Goal: Register for event/course

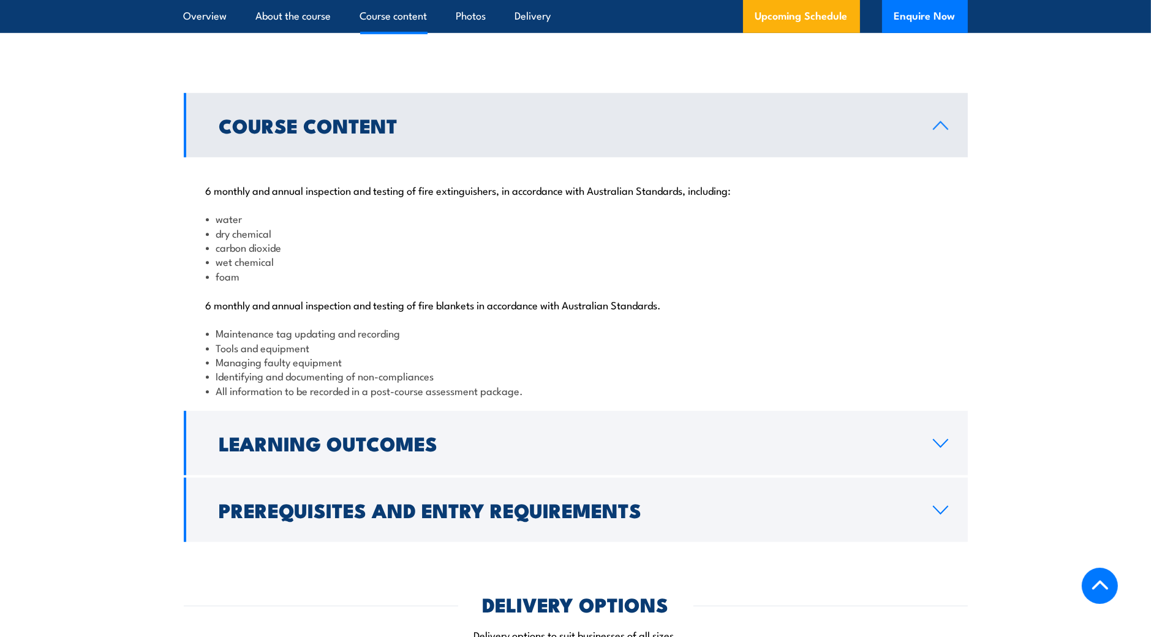
scroll to position [1225, 0]
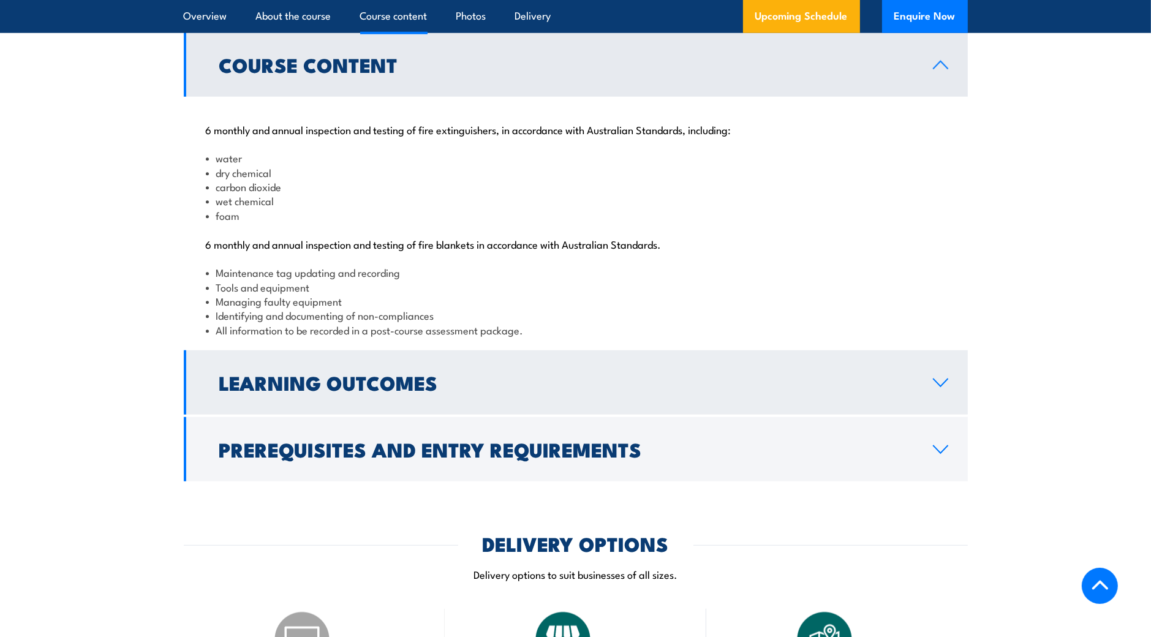
click at [425, 391] on h2 "Learning Outcomes" at bounding box center [566, 382] width 694 height 17
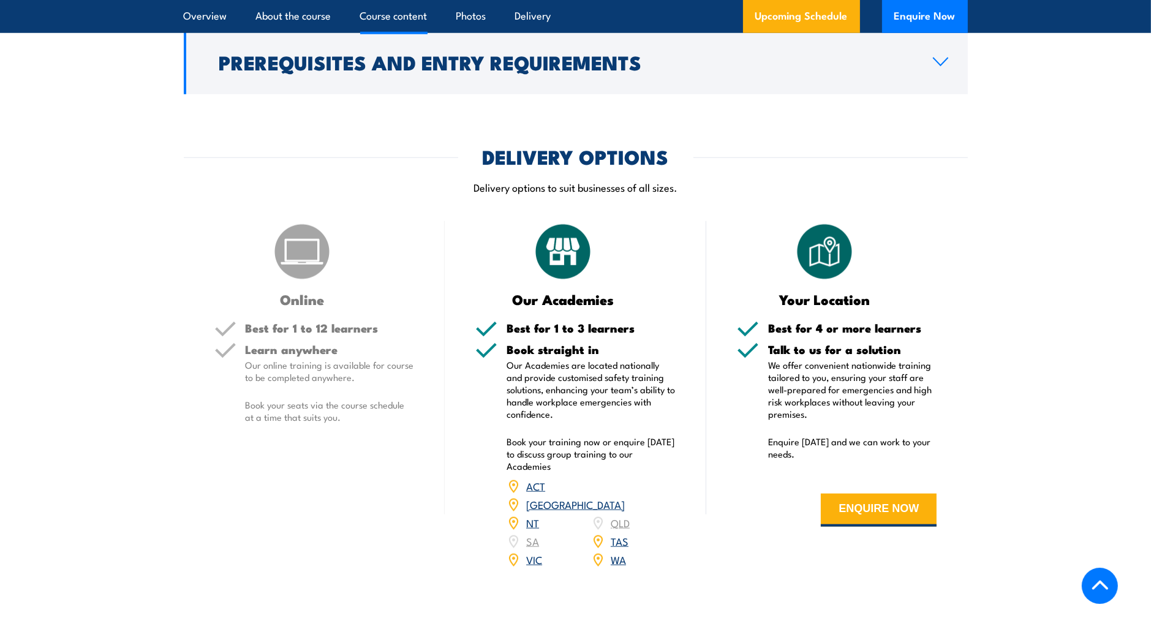
scroll to position [1470, 0]
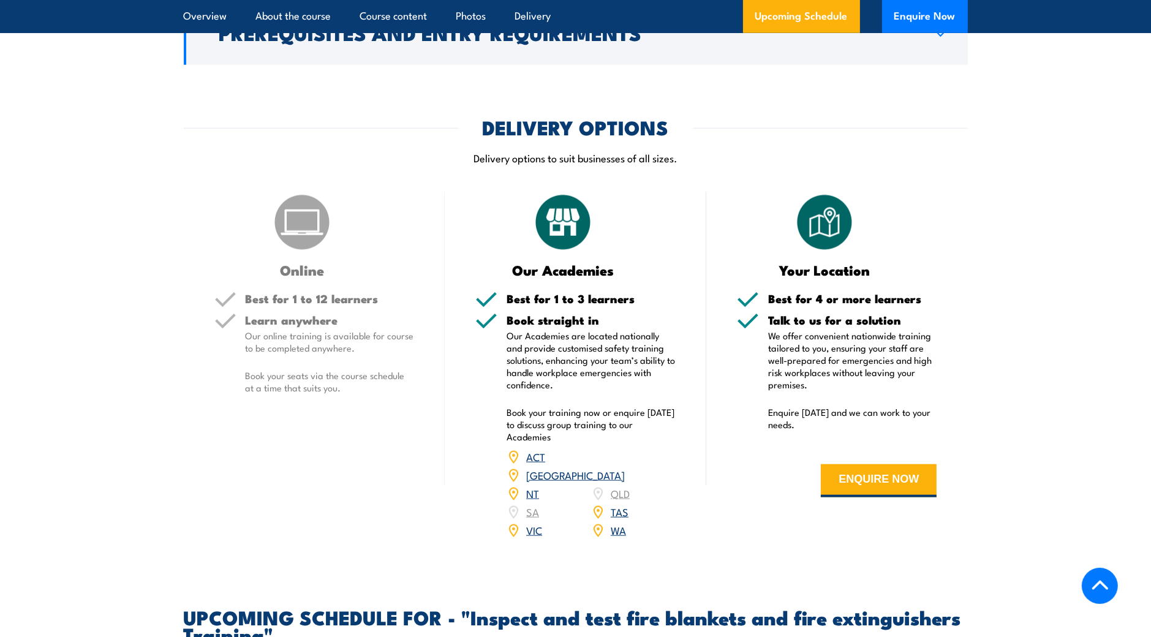
click at [538, 537] on link "VIC" at bounding box center [534, 529] width 16 height 15
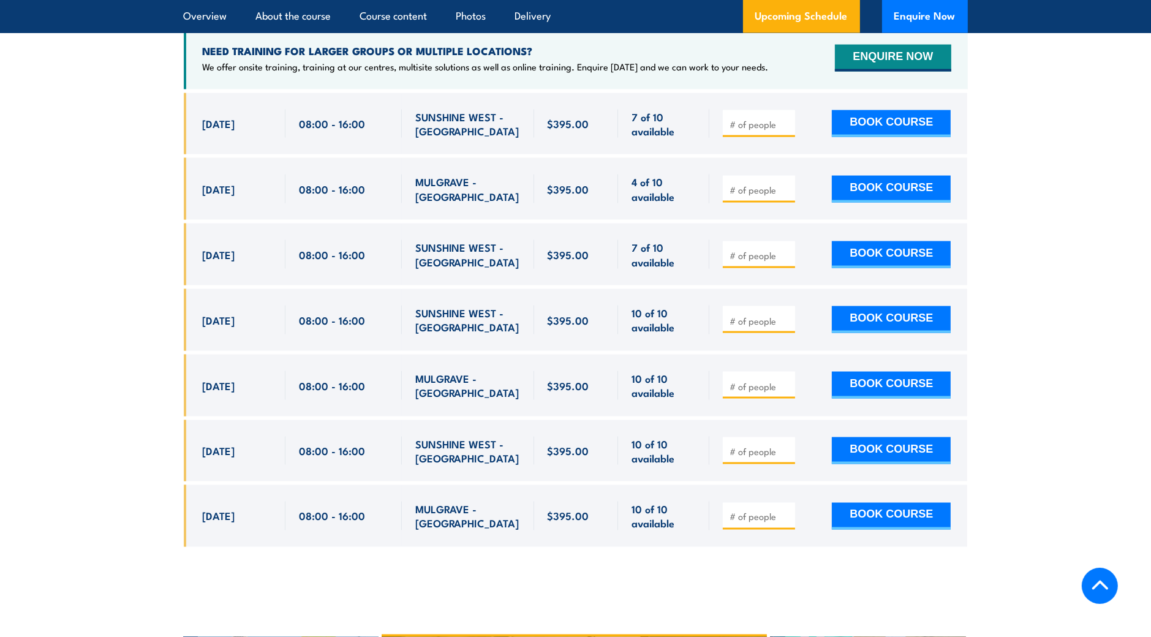
scroll to position [2336, 0]
